Goal: Transaction & Acquisition: Purchase product/service

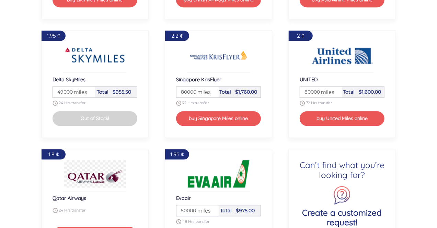
scroll to position [771, 0]
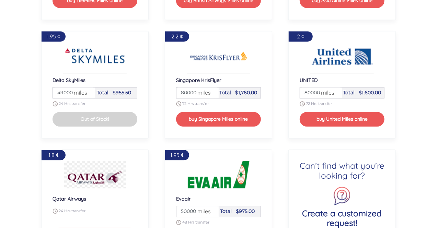
click at [77, 94] on span "miles" at bounding box center [78, 93] width 17 height 8
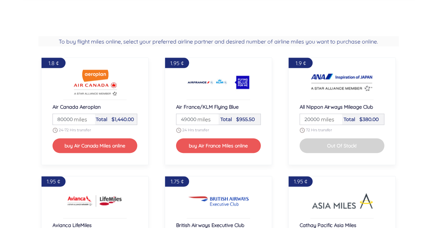
scroll to position [507, 0]
click at [209, 123] on span "miles" at bounding box center [202, 119] width 17 height 8
click at [210, 120] on input "49000" at bounding box center [197, 119] width 40 height 11
click at [189, 120] on input "49000" at bounding box center [197, 119] width 40 height 11
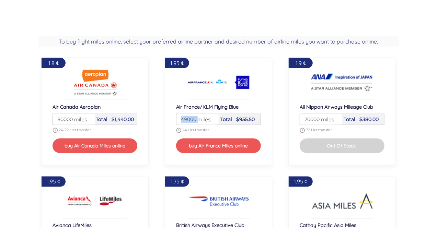
drag, startPoint x: 195, startPoint y: 118, endPoint x: 178, endPoint y: 118, distance: 17.5
click at [178, 118] on div "Miles 49000 miles" at bounding box center [197, 119] width 42 height 11
click at [191, 119] on input "49000" at bounding box center [197, 119] width 40 height 11
type input "5"
type input "400000"
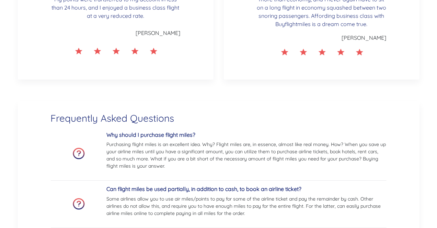
scroll to position [1117, 0]
